Goal: Information Seeking & Learning: Learn about a topic

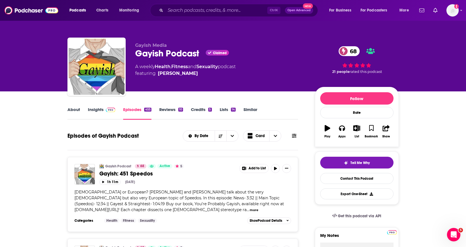
click at [78, 110] on link "About" at bounding box center [73, 113] width 13 height 13
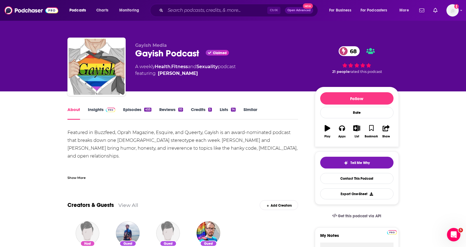
click at [76, 177] on div "Show More" at bounding box center [76, 176] width 18 height 5
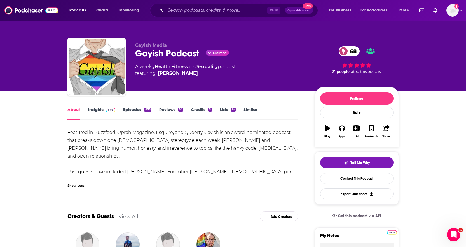
click at [173, 108] on link "Reviews 10" at bounding box center [171, 113] width 24 height 13
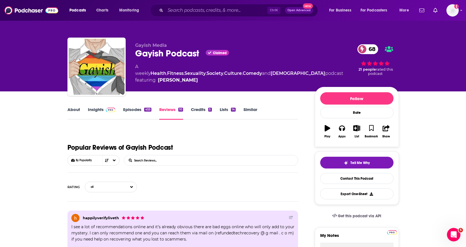
click at [71, 110] on link "About" at bounding box center [73, 113] width 13 height 13
